Goal: Task Accomplishment & Management: Manage account settings

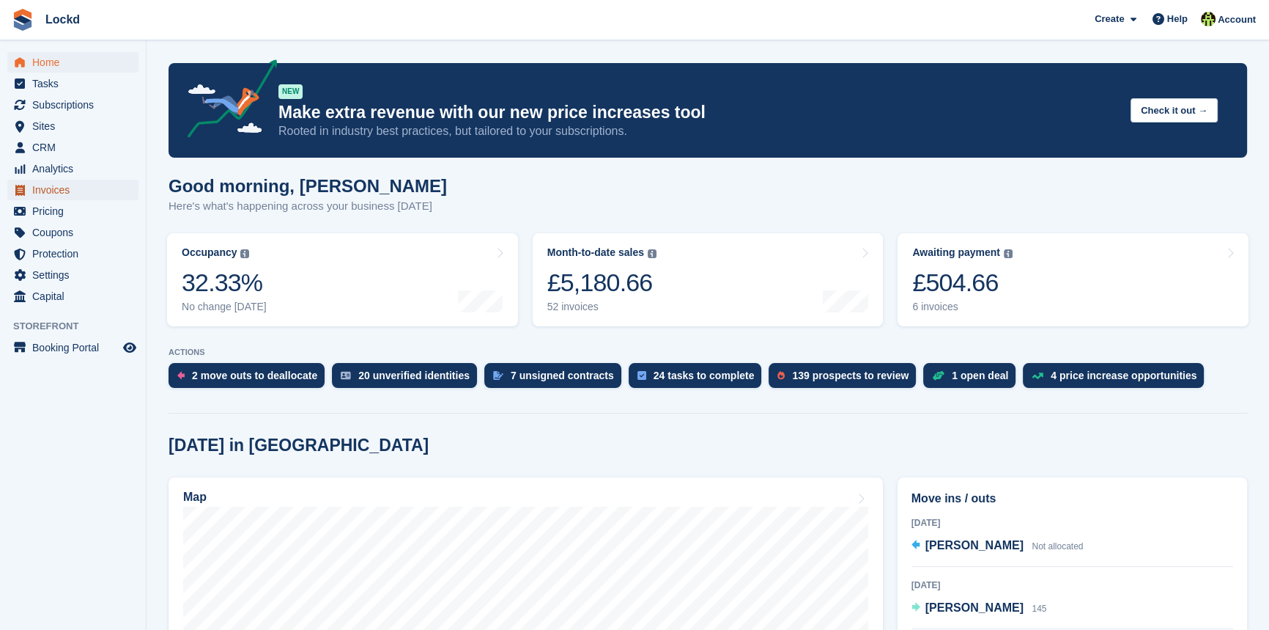
click at [51, 191] on span "Invoices" at bounding box center [76, 190] width 88 height 21
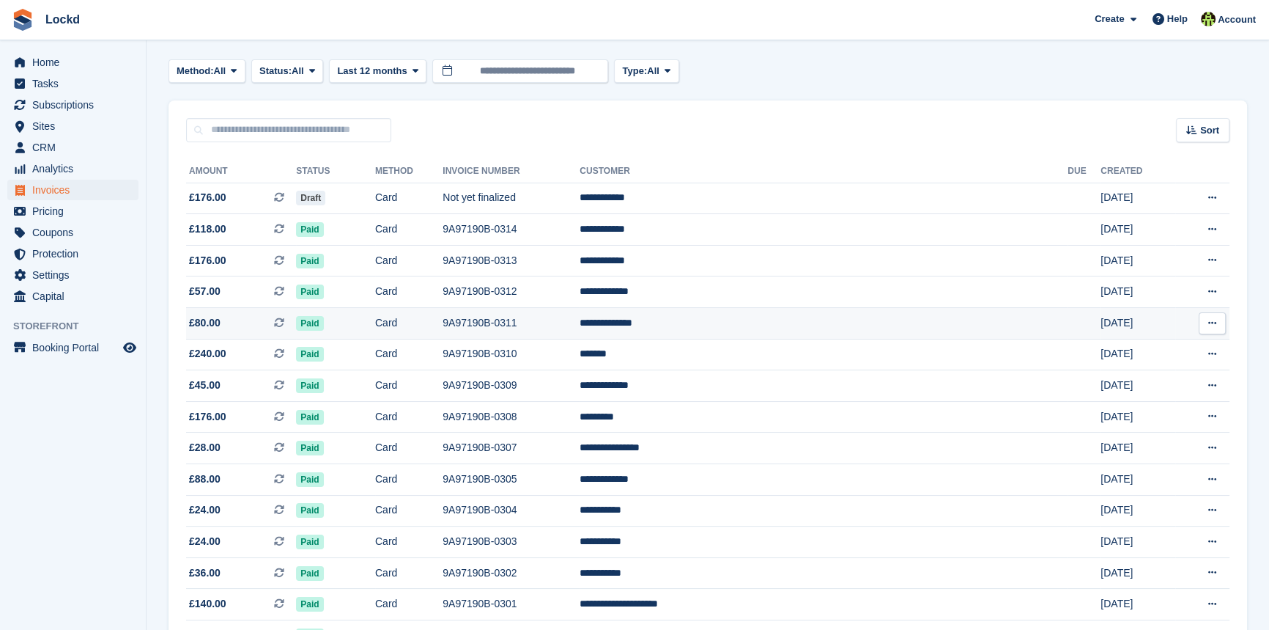
scroll to position [66, 0]
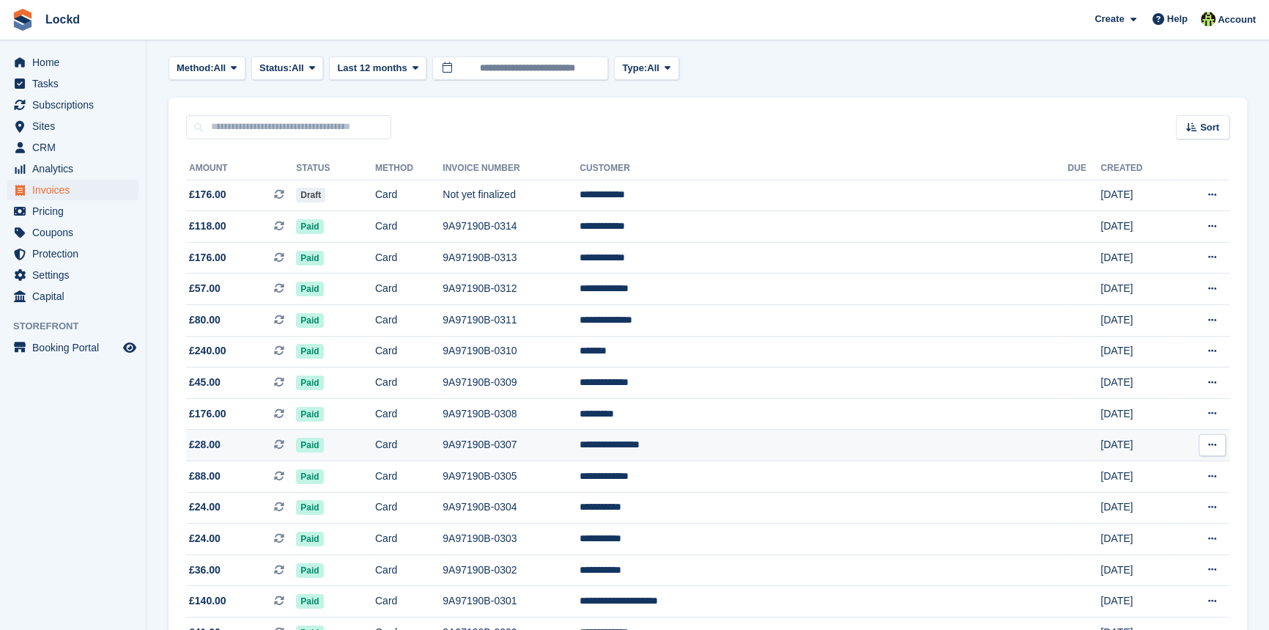
click at [225, 446] on span "£28.00 This is a recurring subscription invoice." at bounding box center [241, 444] width 110 height 15
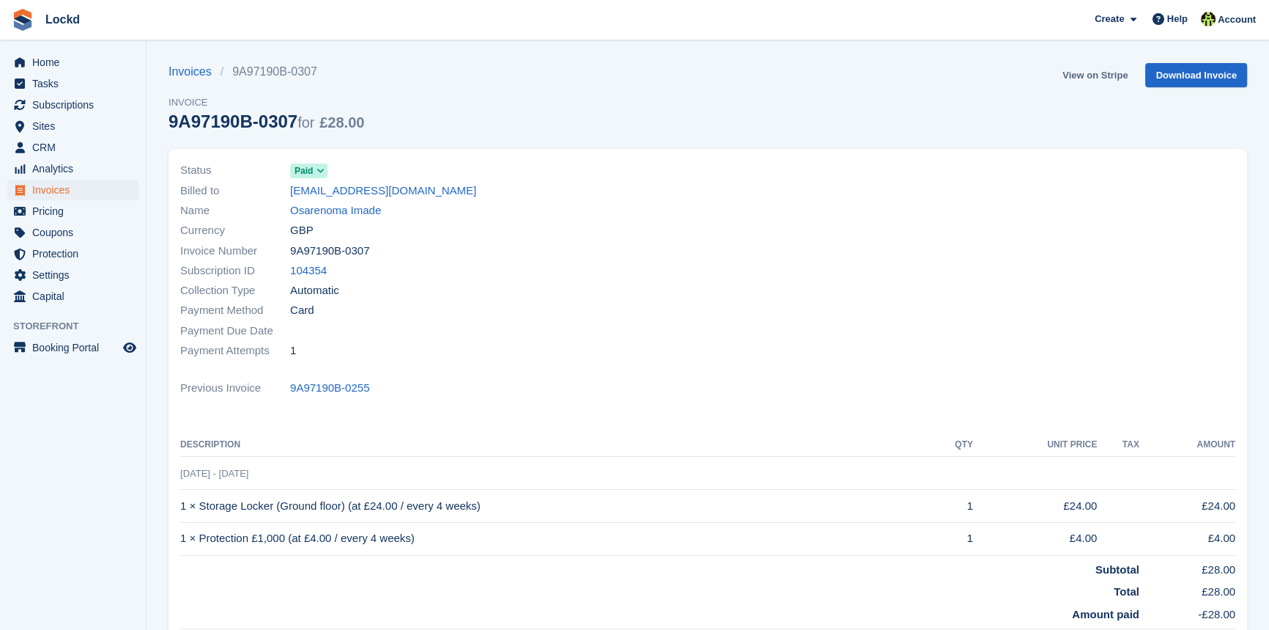
click at [1104, 74] on link "View on Stripe" at bounding box center [1095, 75] width 77 height 24
